Goal: Task Accomplishment & Management: Complete application form

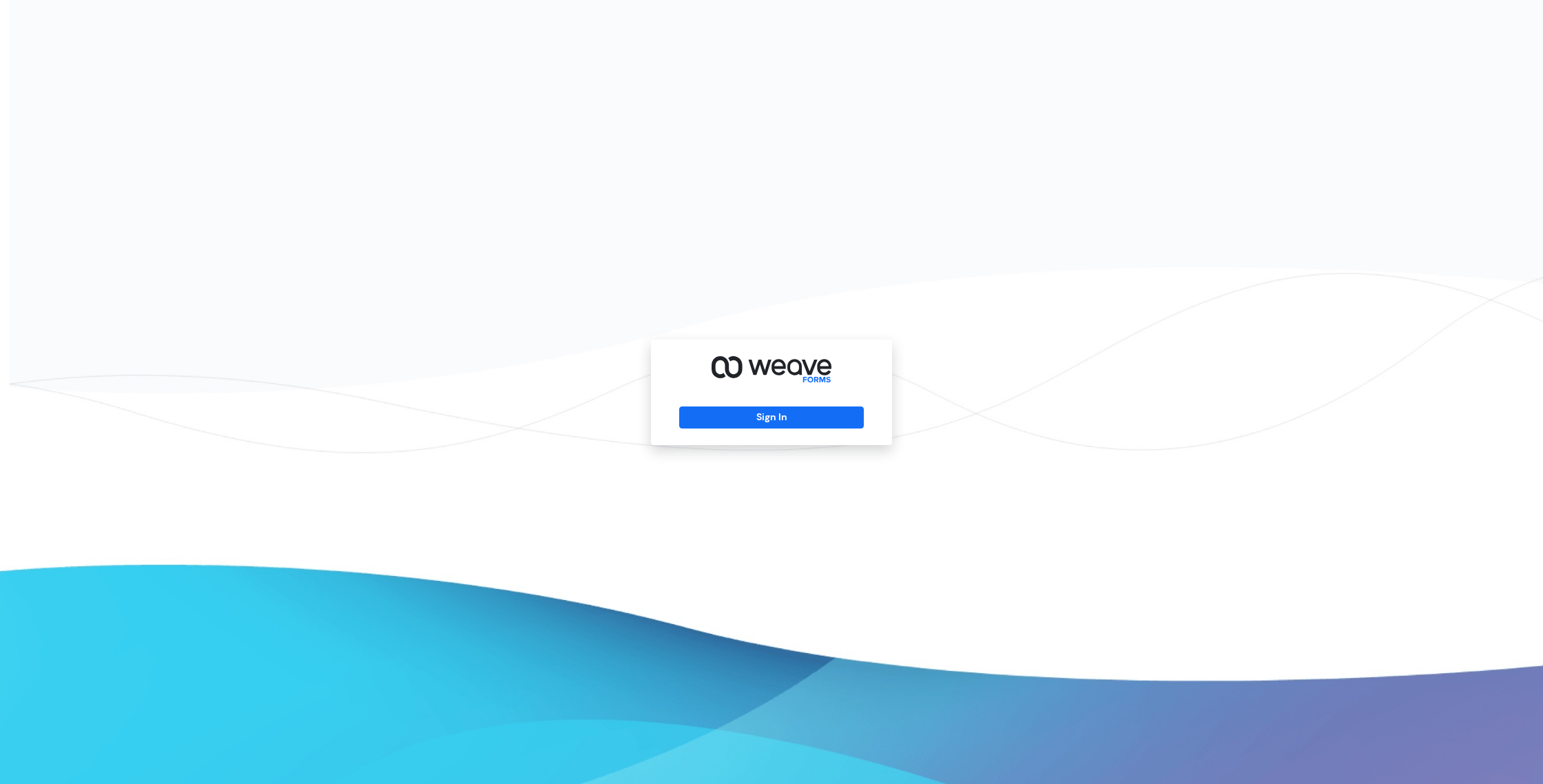
click at [835, 429] on div "Sign In" at bounding box center [772, 392] width 241 height 105
click at [833, 415] on button "Sign In" at bounding box center [770, 417] width 184 height 22
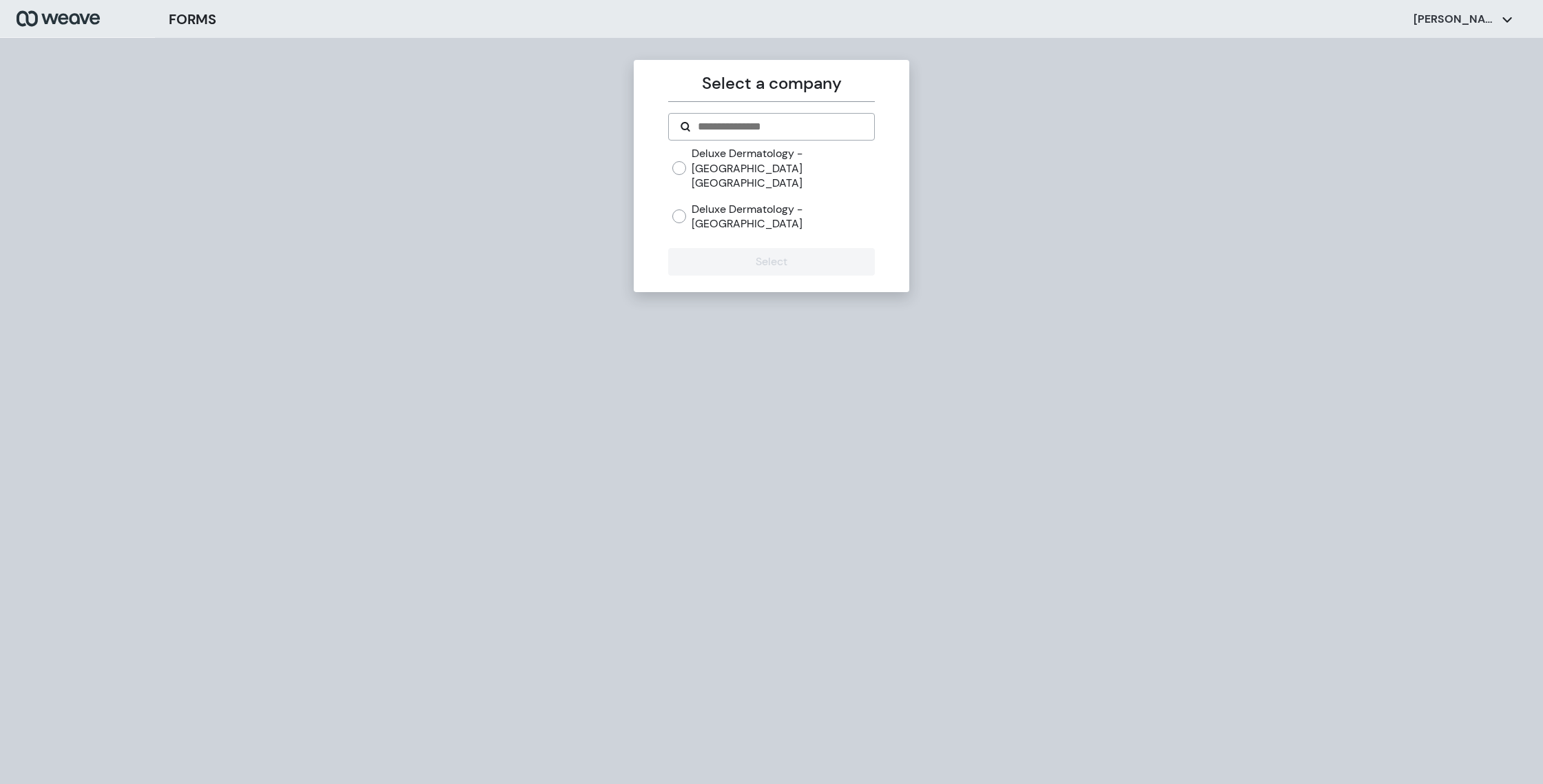
click at [795, 202] on label "Deluxe Dermatology - [GEOGRAPHIC_DATA]" at bounding box center [782, 216] width 182 height 30
click at [786, 248] on button "Select" at bounding box center [771, 262] width 206 height 28
